Goal: Information Seeking & Learning: Check status

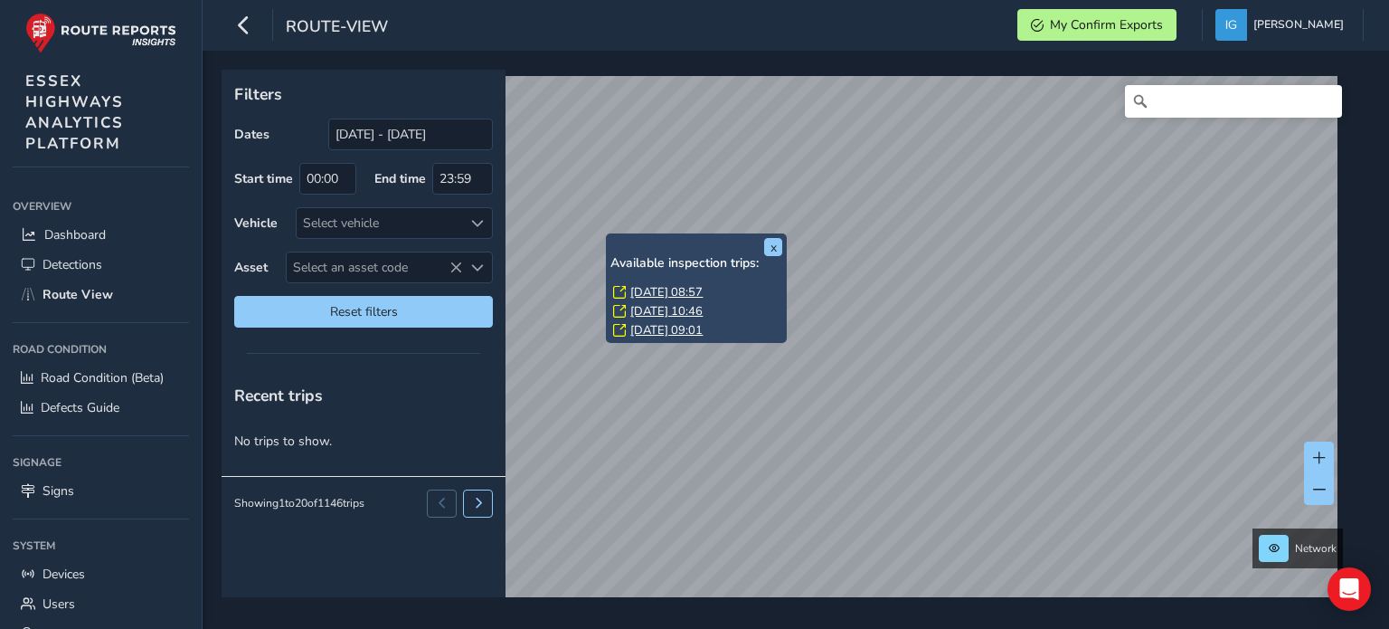
click at [477, 263] on span "Select an asset code" at bounding box center [477, 267] width 13 height 13
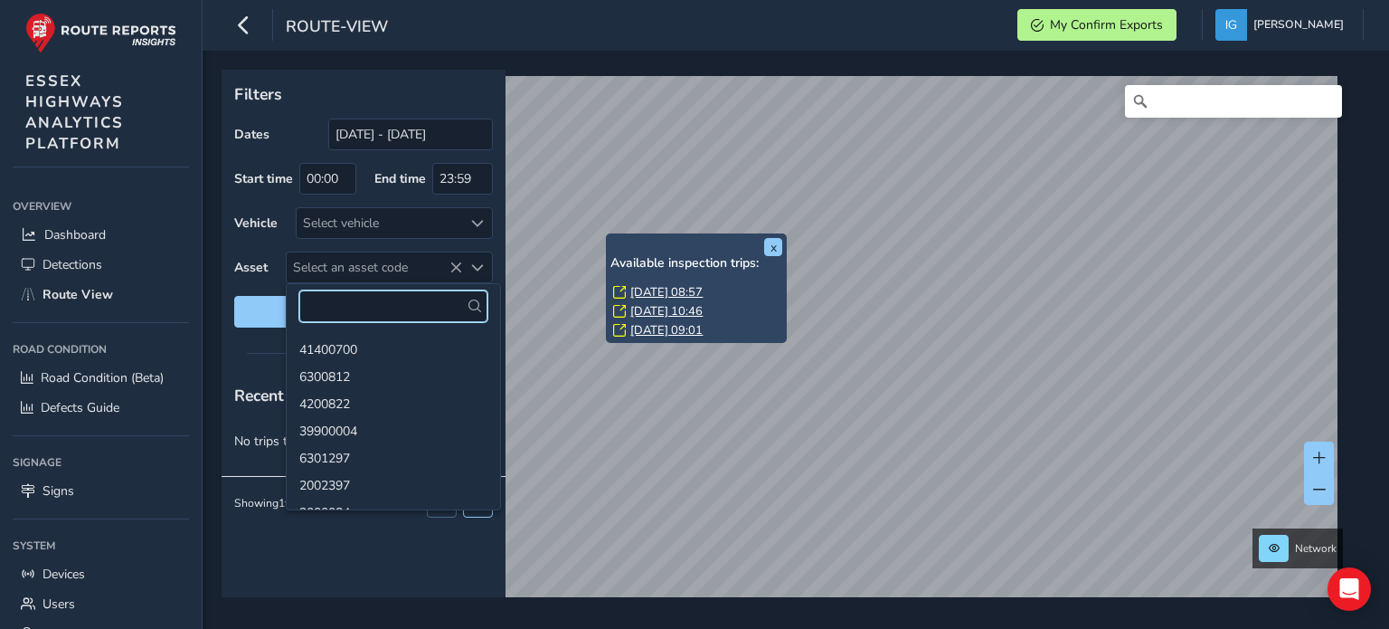
paste input "8903058"
type input "8903058"
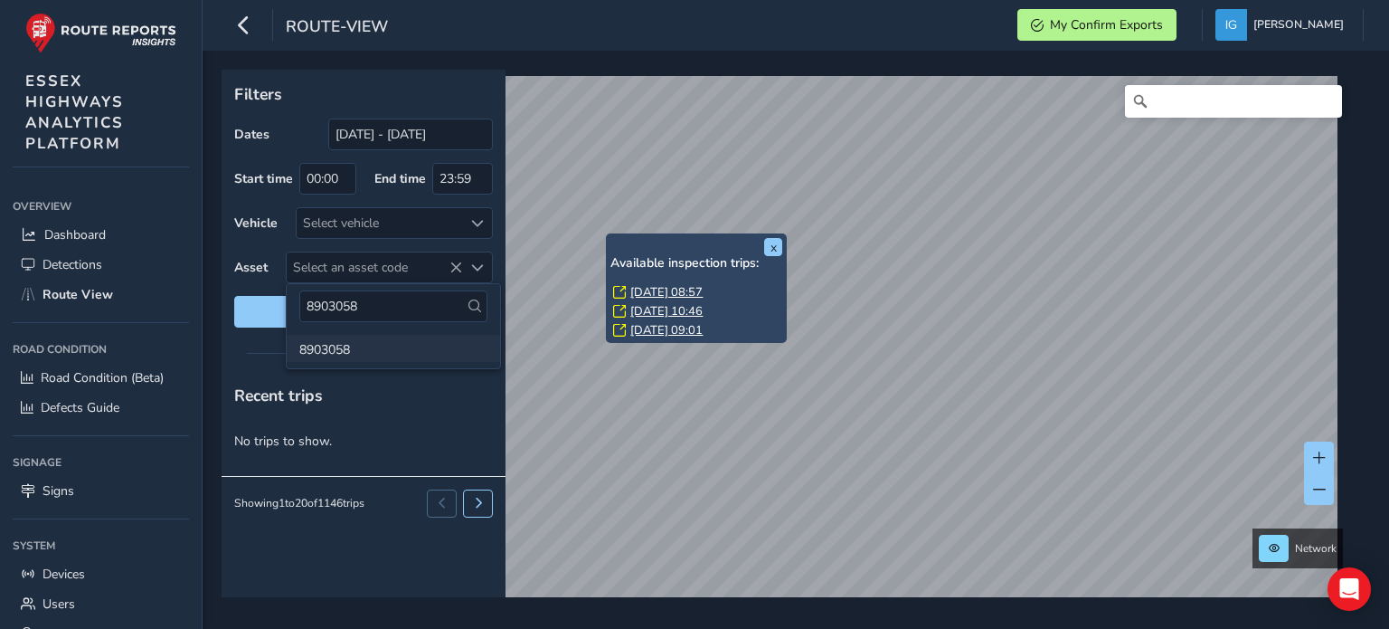
click at [331, 351] on li "8903058" at bounding box center [393, 348] width 213 height 27
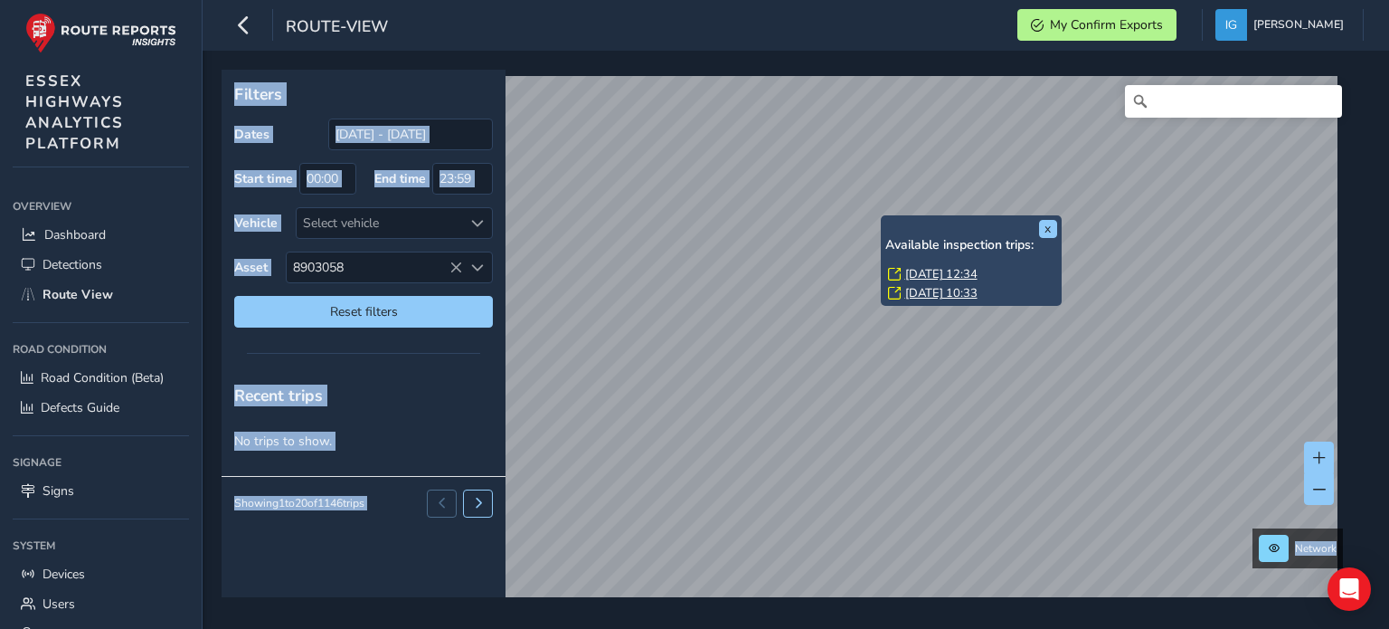
click at [920, 274] on link "[DATE] 12:34" at bounding box center [941, 274] width 72 height 16
